Goal: Check status: Check status

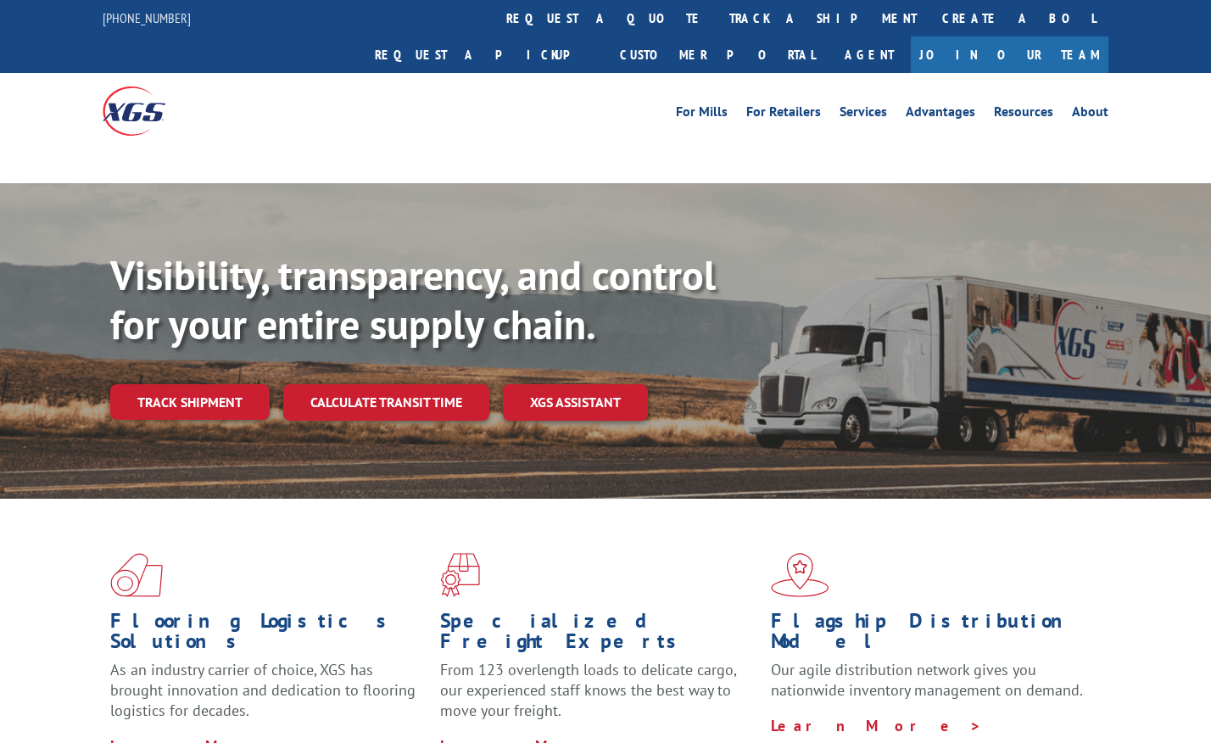
click at [717, 24] on link "track a shipment" at bounding box center [823, 18] width 213 height 36
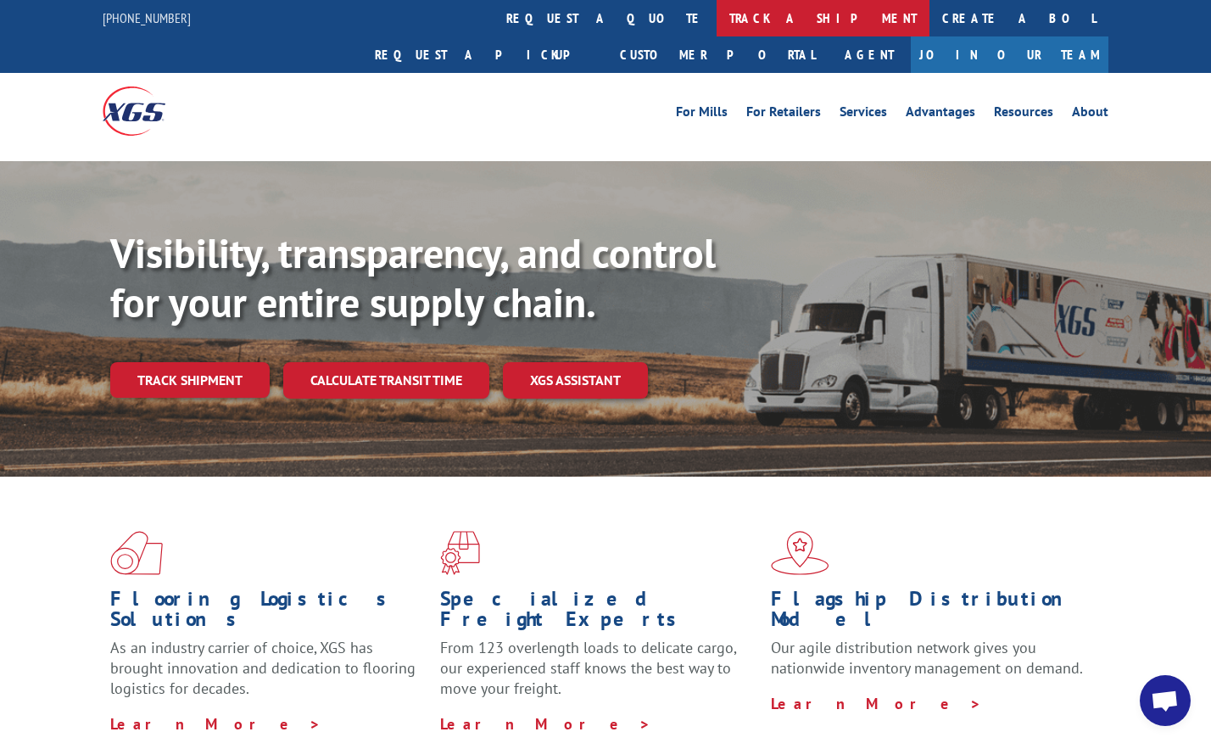
click at [717, 21] on link "track a shipment" at bounding box center [823, 18] width 213 height 36
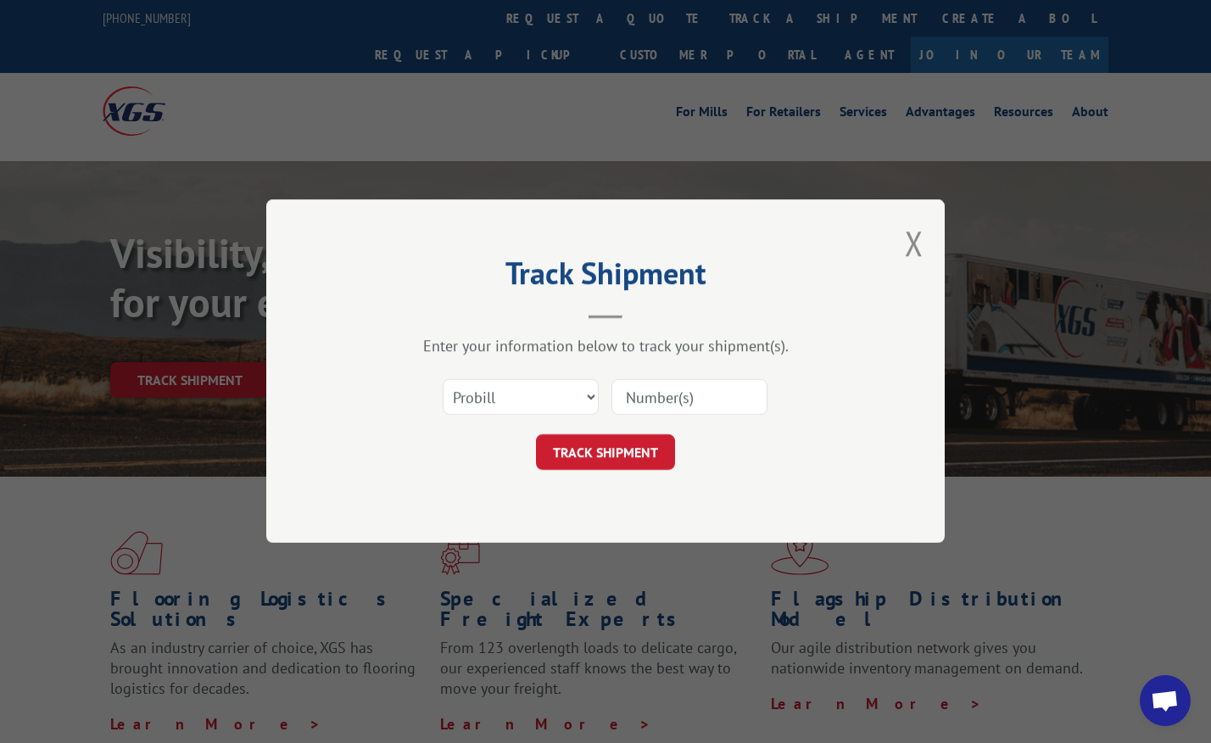
click at [619, 388] on input at bounding box center [690, 398] width 156 height 36
click at [618, 392] on input at bounding box center [690, 398] width 156 height 36
paste input "17472858"
type input "17472858"
click at [609, 455] on button "TRACK SHIPMENT" at bounding box center [605, 453] width 139 height 36
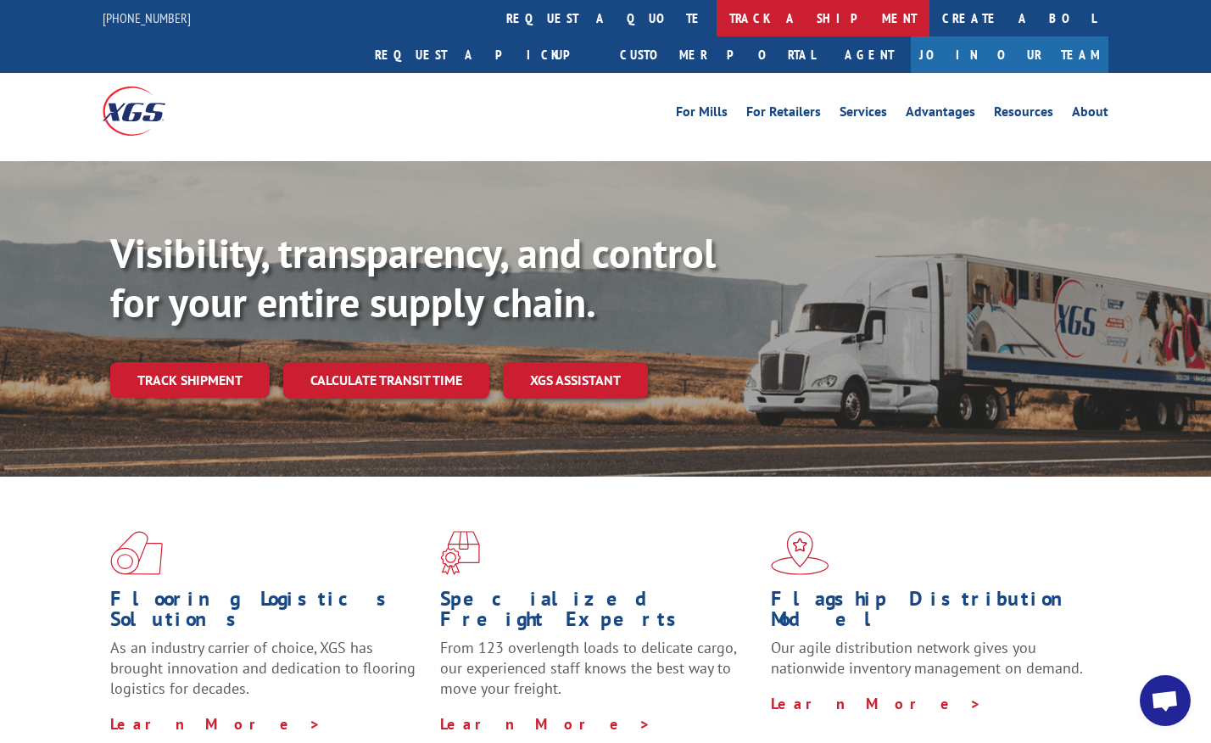
click at [717, 25] on link "track a shipment" at bounding box center [823, 18] width 213 height 36
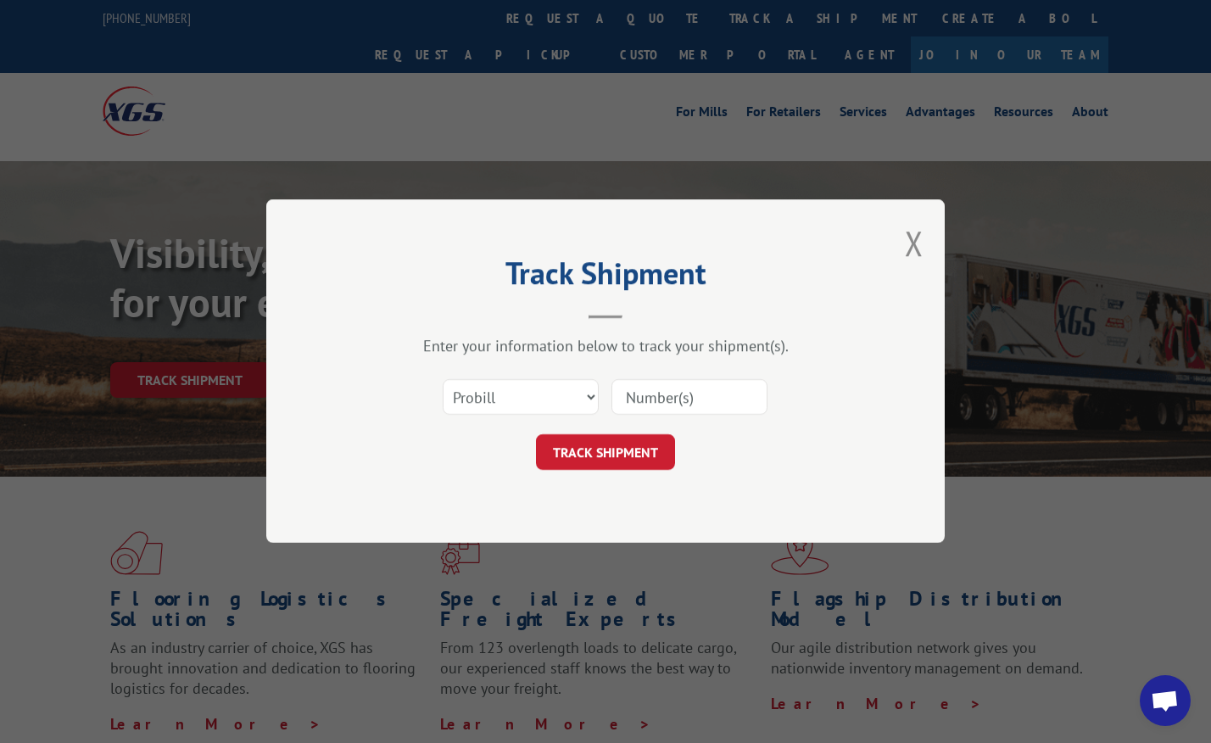
click at [623, 394] on input at bounding box center [690, 398] width 156 height 36
click at [618, 395] on input at bounding box center [690, 398] width 156 height 36
paste input "17472858"
type input "17472858"
click at [617, 447] on button "TRACK SHIPMENT" at bounding box center [605, 453] width 139 height 36
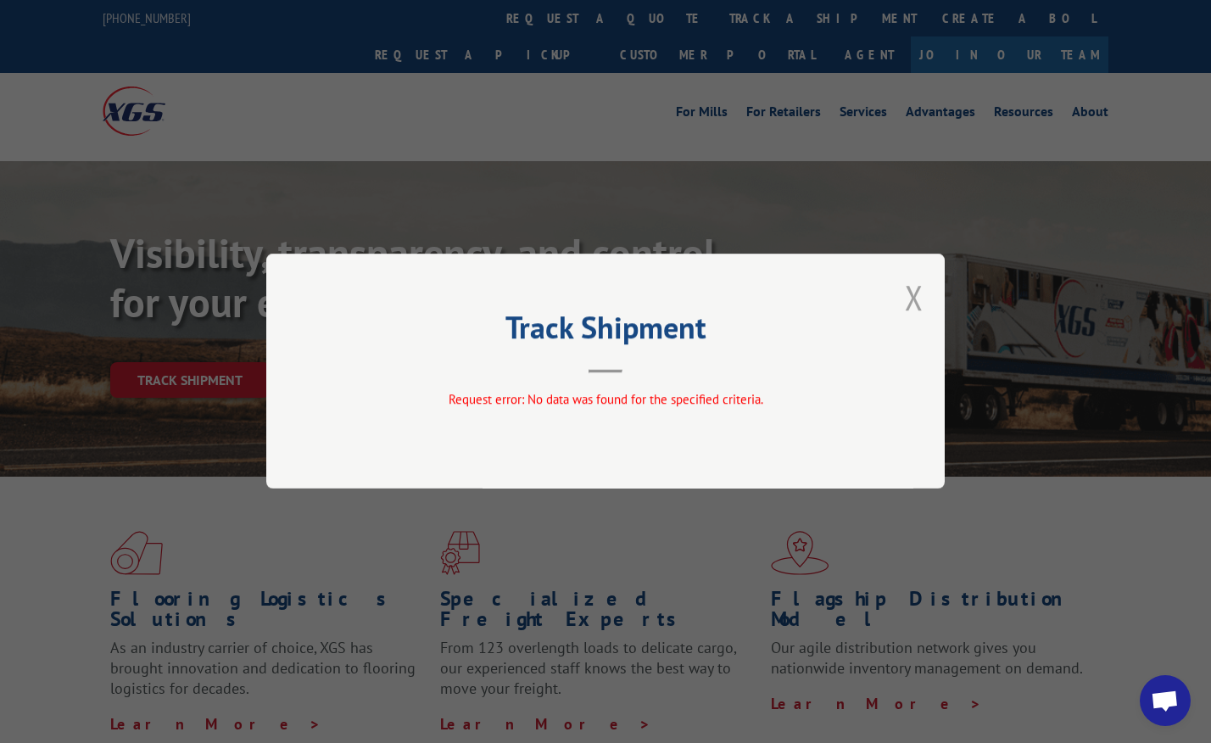
click at [914, 301] on button "Close modal" at bounding box center [914, 297] width 19 height 45
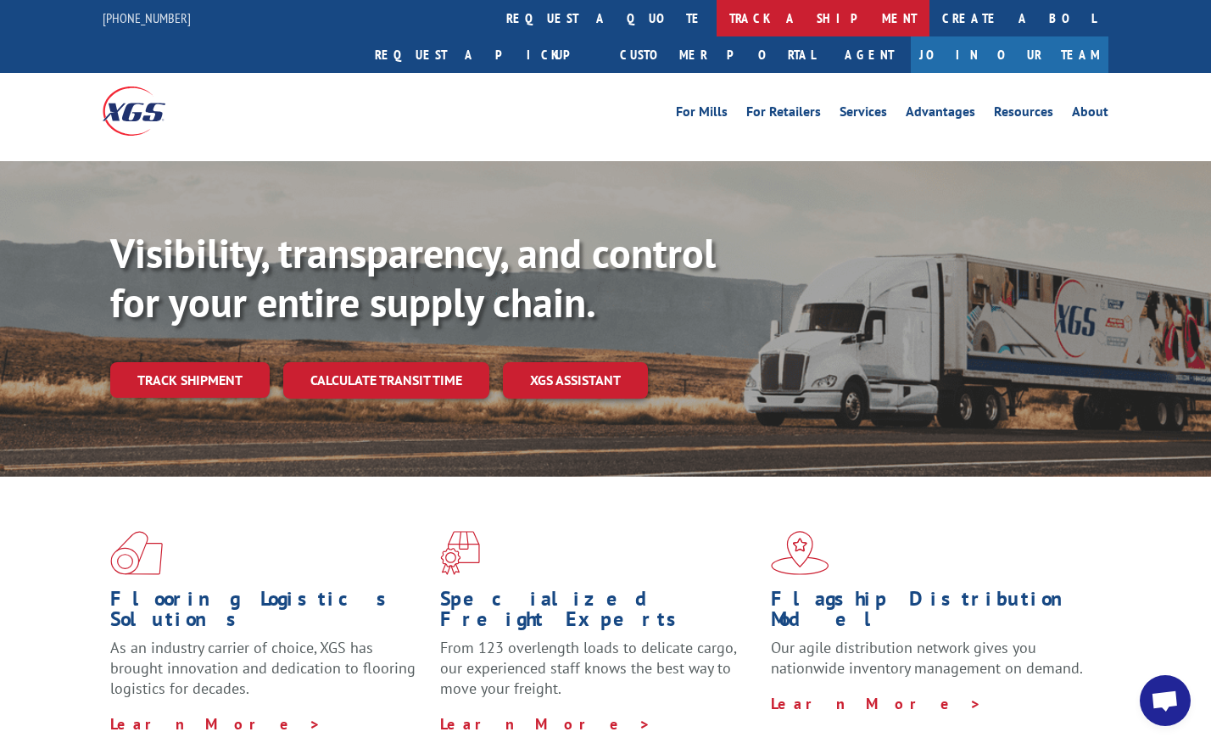
click at [717, 14] on link "track a shipment" at bounding box center [823, 18] width 213 height 36
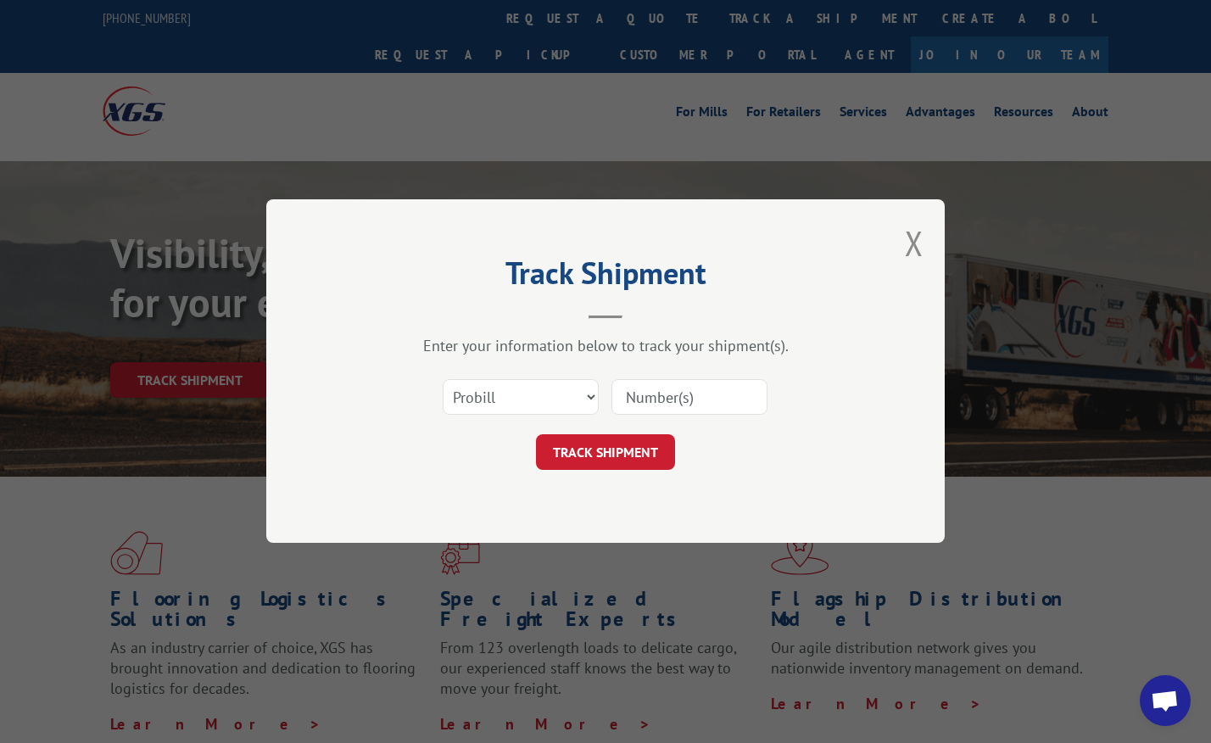
click at [622, 398] on input at bounding box center [690, 398] width 156 height 36
paste input "17472858"
type input "17472858"
click at [601, 454] on button "TRACK SHIPMENT" at bounding box center [605, 453] width 139 height 36
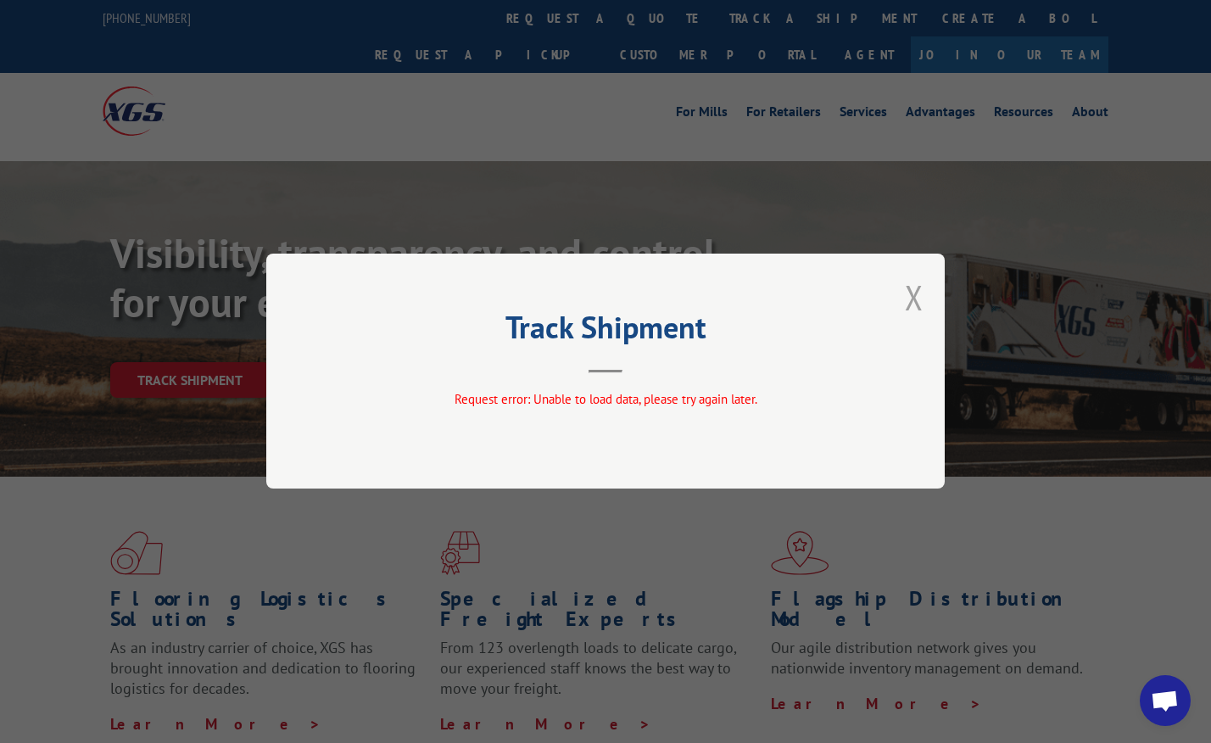
click at [905, 305] on button "Close modal" at bounding box center [914, 297] width 19 height 45
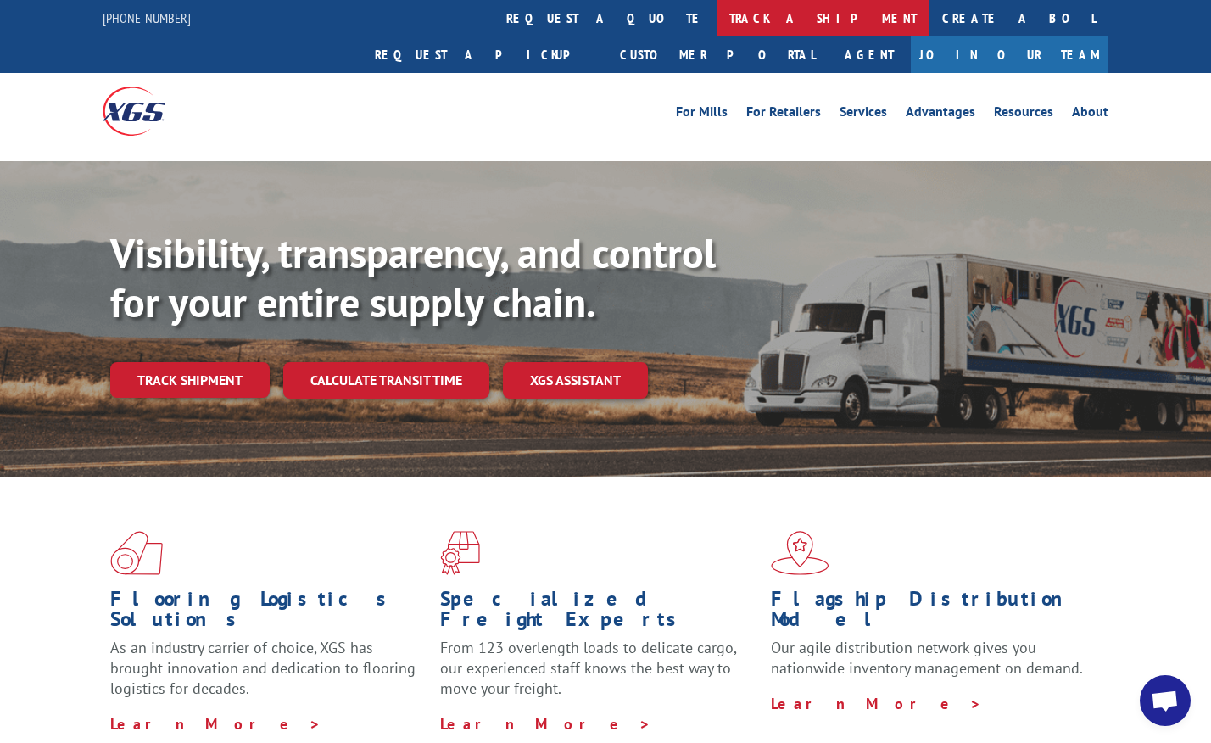
click at [717, 13] on link "track a shipment" at bounding box center [823, 18] width 213 height 36
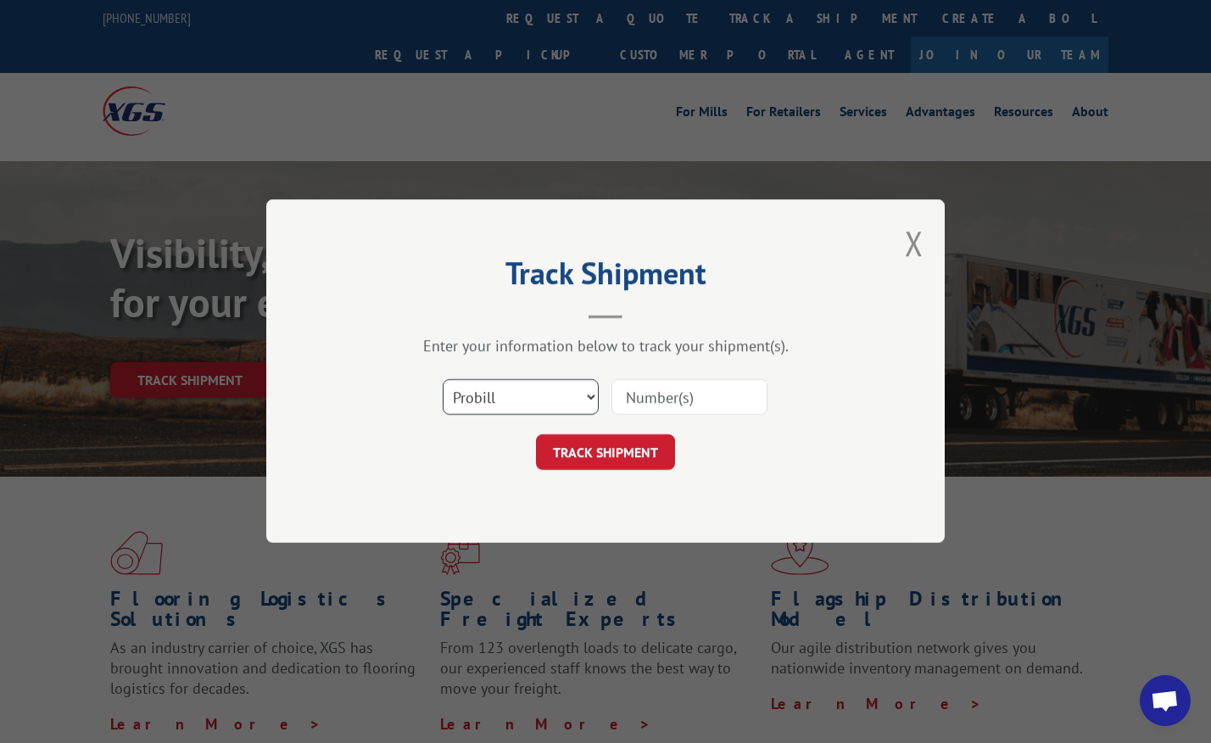
click at [584, 392] on select "Select category... Probill BOL PO" at bounding box center [521, 398] width 156 height 36
select select "bol"
click at [443, 380] on select "Select category... Probill BOL PO" at bounding box center [521, 398] width 156 height 36
click at [618, 398] on input at bounding box center [690, 398] width 156 height 36
click at [621, 400] on input at bounding box center [690, 398] width 156 height 36
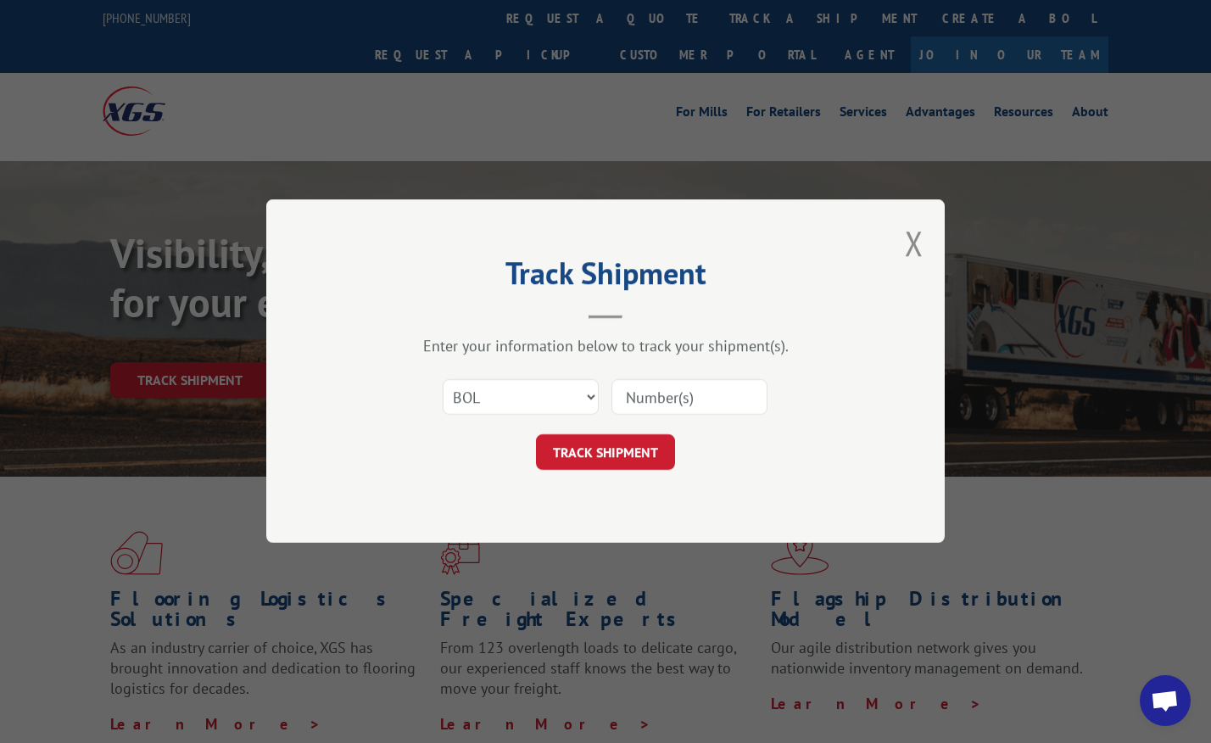
paste input "6766044"
type input "6766044"
click at [610, 447] on button "TRACK SHIPMENT" at bounding box center [605, 453] width 139 height 36
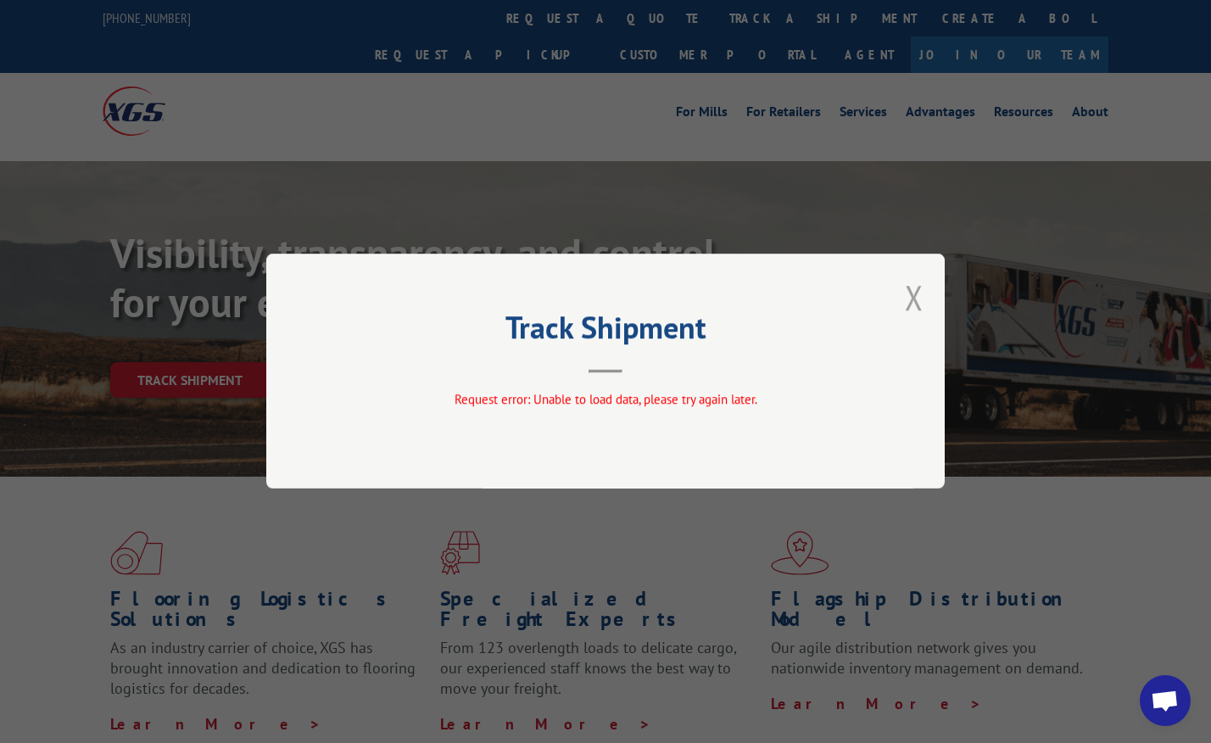
click at [921, 302] on button "Close modal" at bounding box center [914, 297] width 19 height 45
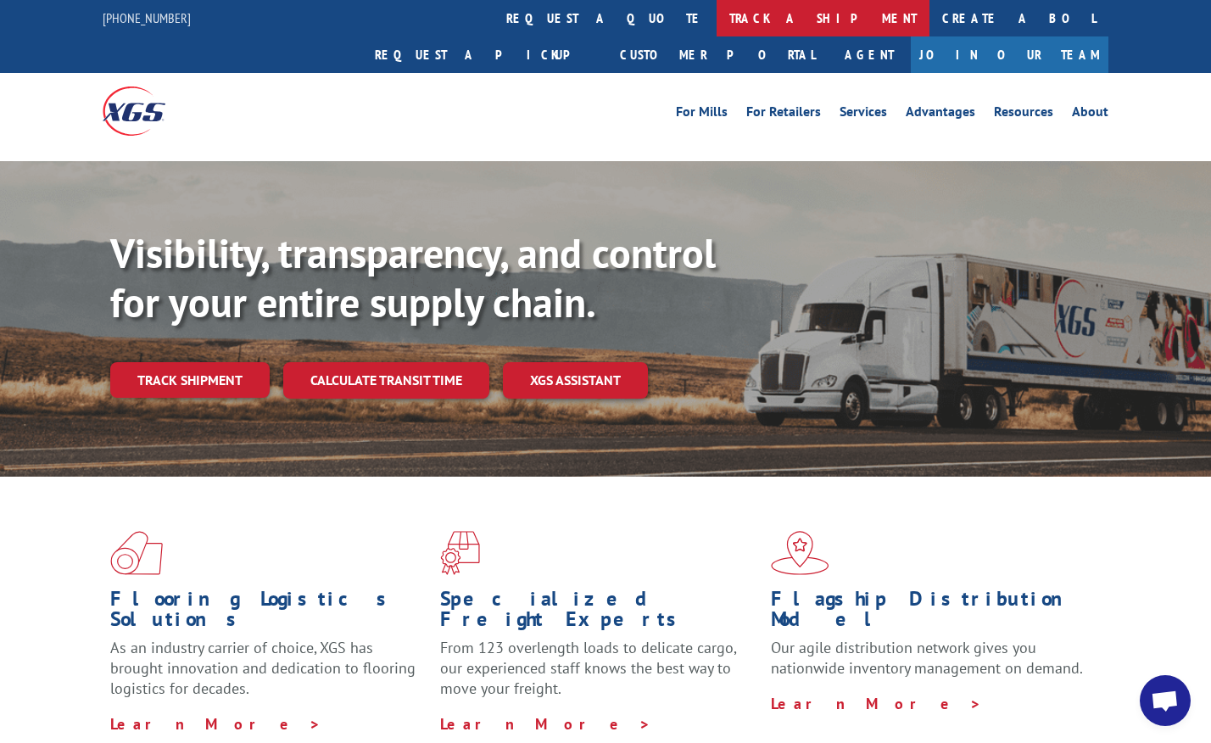
click at [717, 17] on link "track a shipment" at bounding box center [823, 18] width 213 height 36
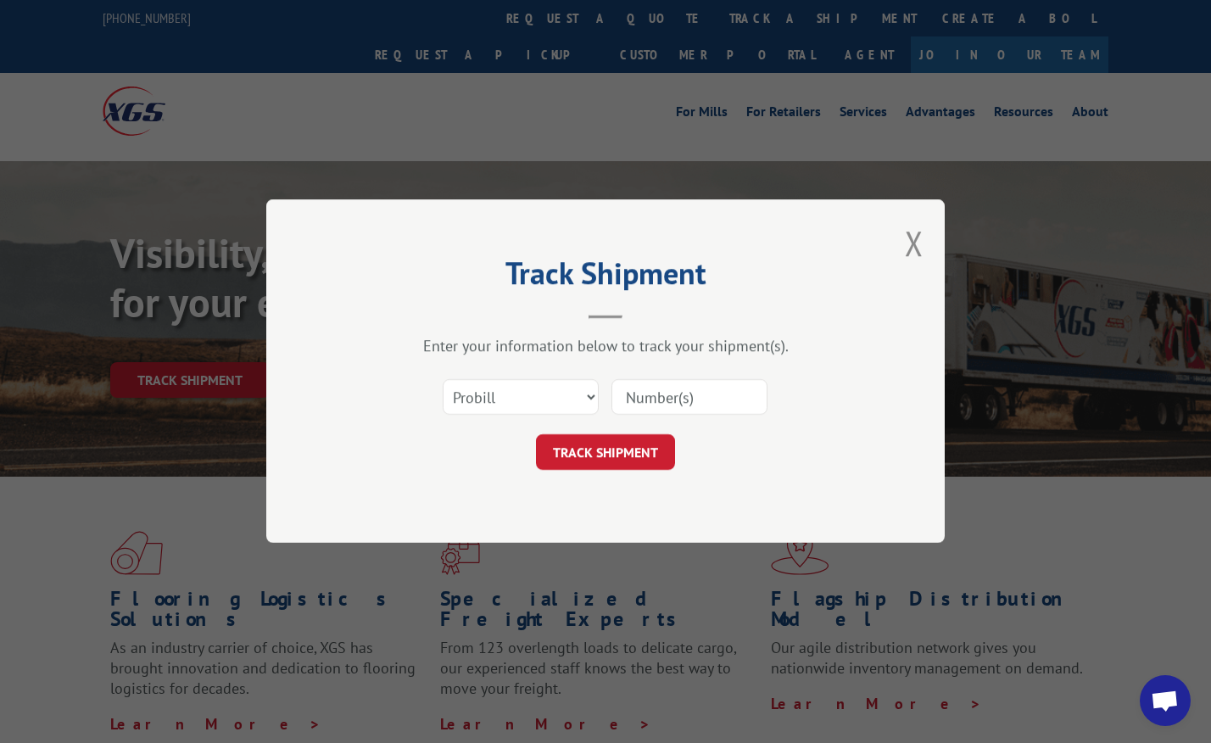
paste input "17472858"
type input "17472858"
click at [613, 450] on button "TRACK SHIPMENT" at bounding box center [605, 453] width 139 height 36
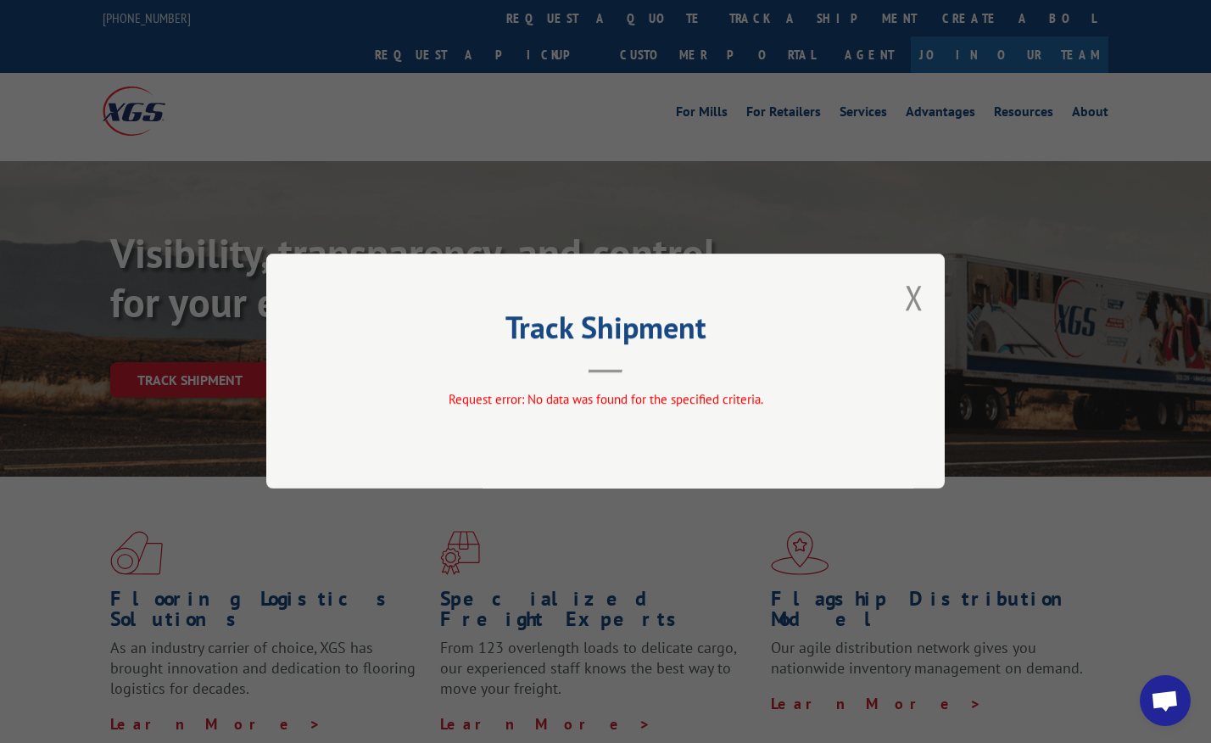
click at [907, 298] on button "Close modal" at bounding box center [914, 297] width 19 height 45
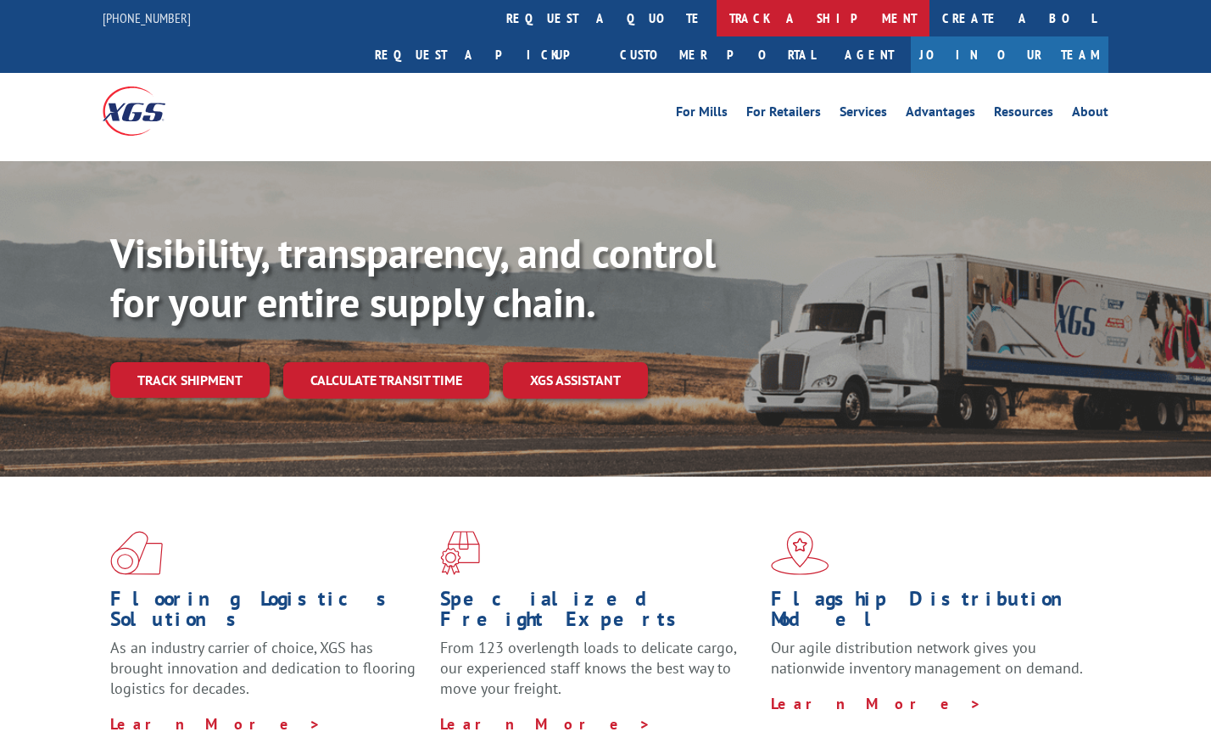
click at [717, 15] on link "track a shipment" at bounding box center [823, 18] width 213 height 36
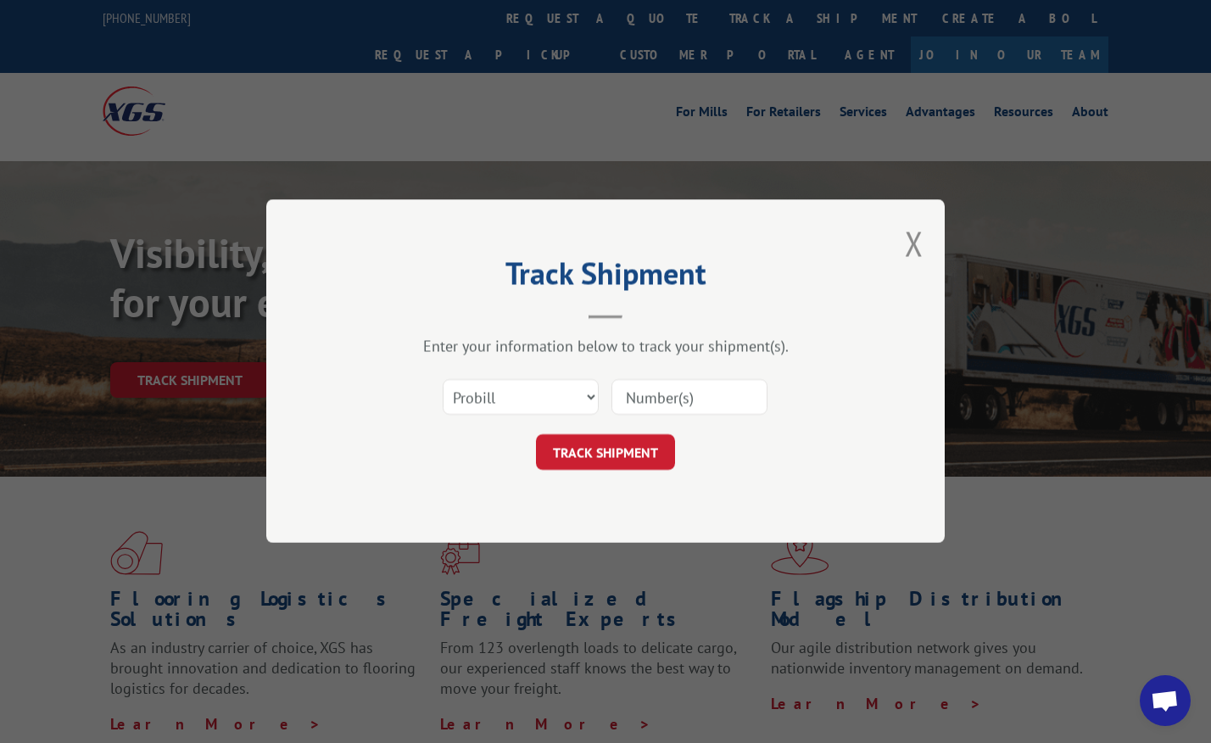
click at [623, 396] on input at bounding box center [690, 398] width 156 height 36
paste input "17472405"
type input "17472405"
click at [613, 450] on button "TRACK SHIPMENT" at bounding box center [605, 453] width 139 height 36
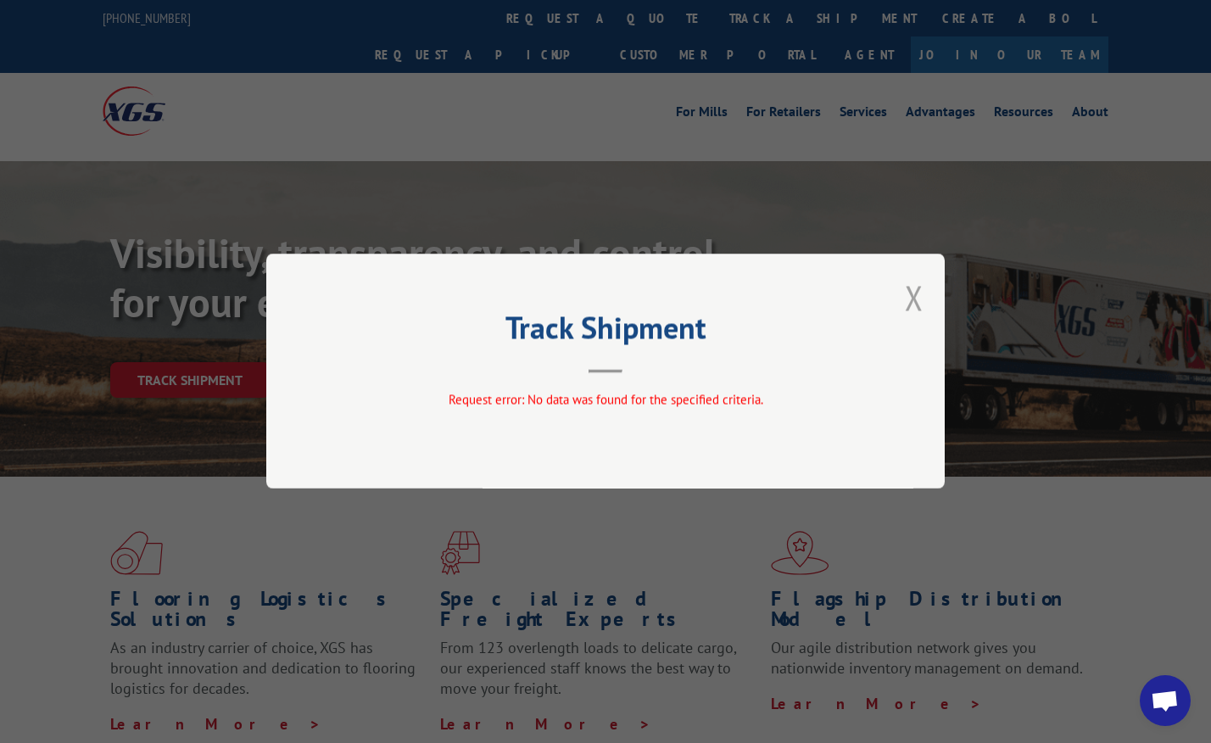
click at [919, 292] on button "Close modal" at bounding box center [914, 297] width 19 height 45
